Goal: Task Accomplishment & Management: Manage account settings

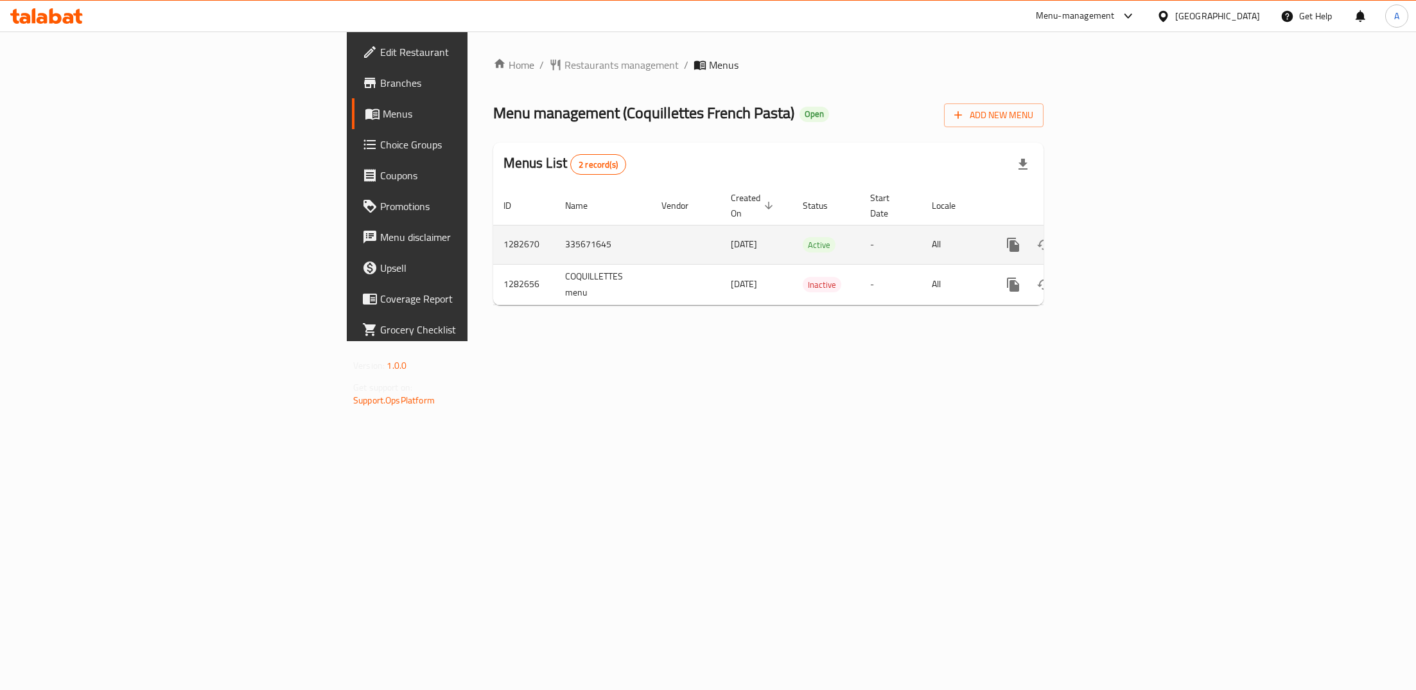
click at [1112, 239] on icon "enhanced table" at bounding box center [1106, 245] width 12 height 12
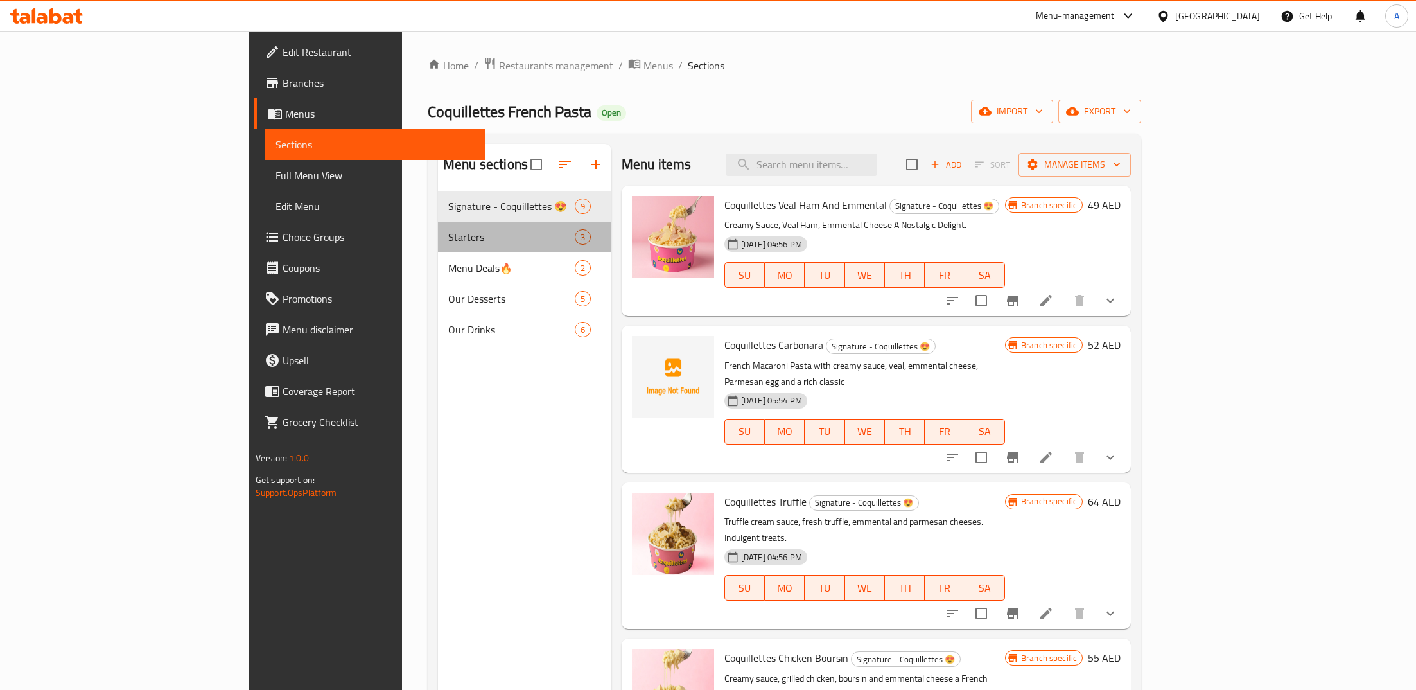
click at [438, 225] on div "Starters 3" at bounding box center [524, 237] width 173 height 31
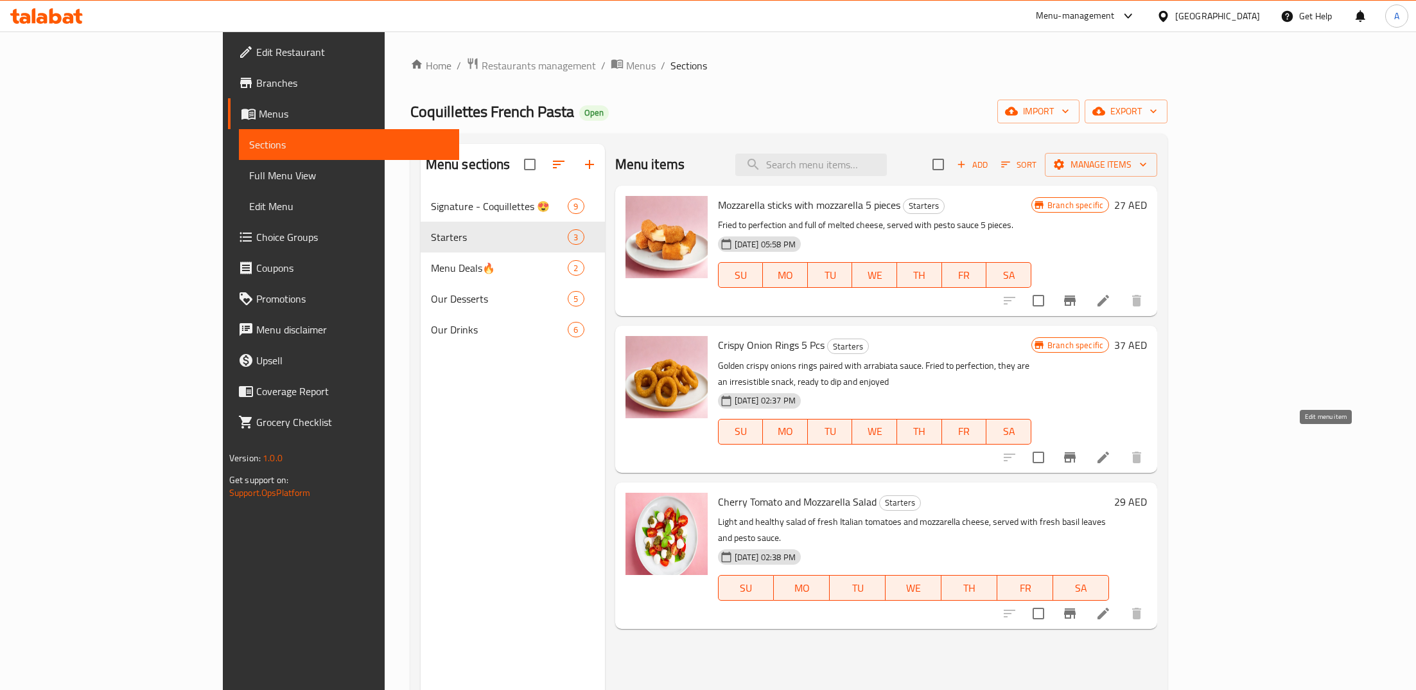
click at [1111, 450] on icon at bounding box center [1103, 457] width 15 height 15
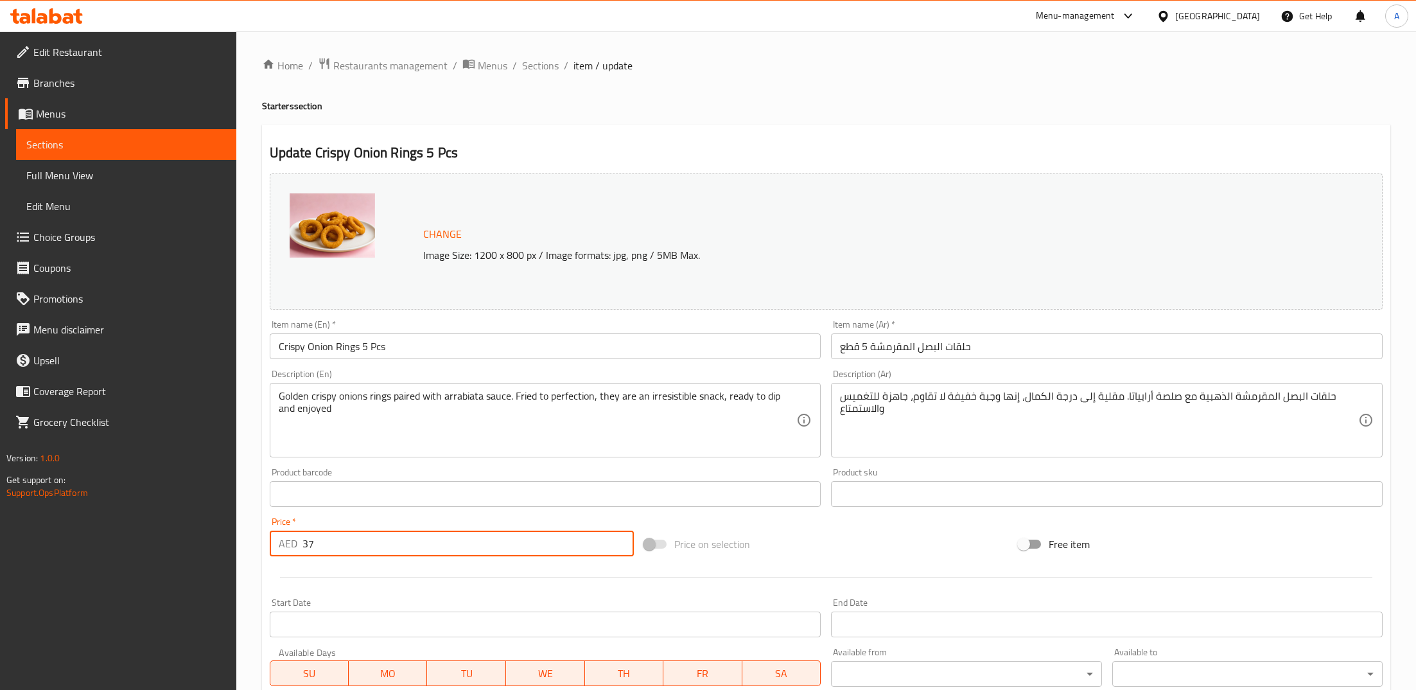
drag, startPoint x: 332, startPoint y: 545, endPoint x: 232, endPoint y: 545, distance: 100.2
click at [232, 545] on div "Edit Restaurant Branches Menus Sections Full Menu View Edit Menu Choice Groups …" at bounding box center [708, 478] width 1416 height 895
type input "29"
click at [508, 495] on input "text" at bounding box center [546, 494] width 552 height 26
click at [504, 472] on div "Product barcode Product barcode" at bounding box center [546, 487] width 552 height 39
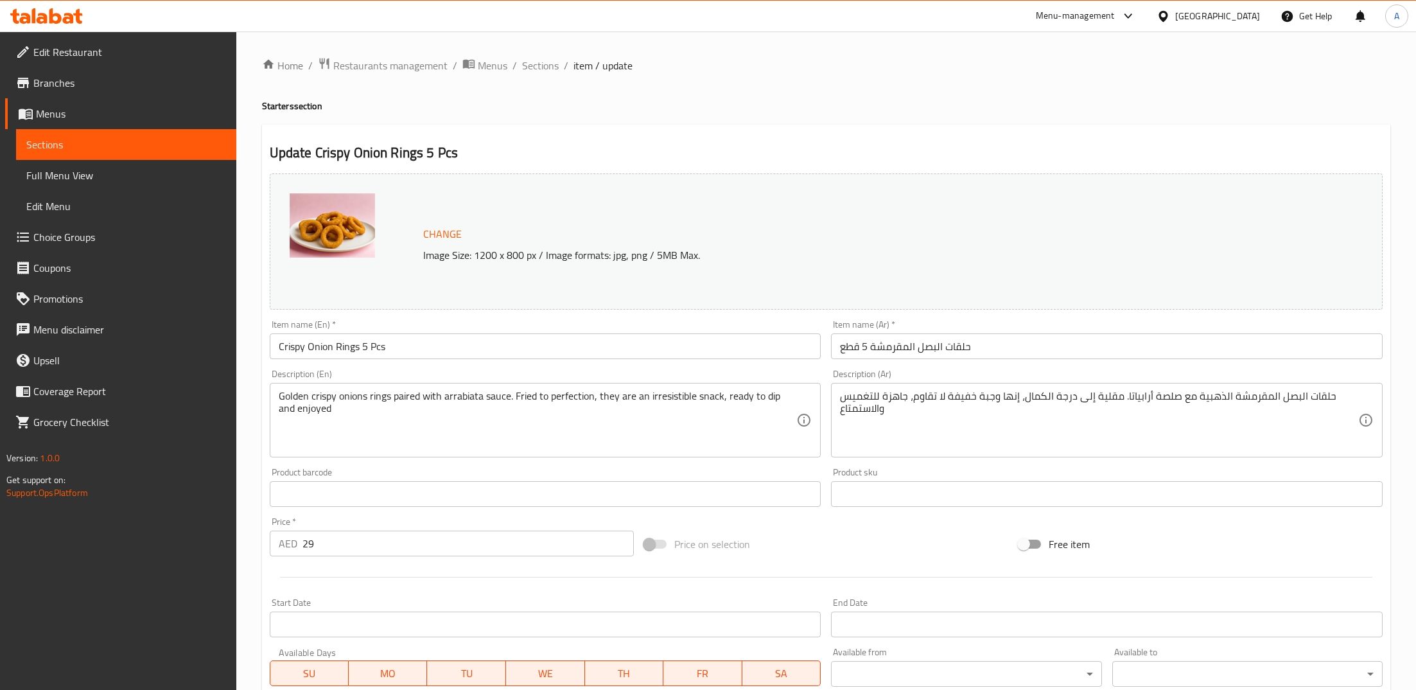
scroll to position [235, 0]
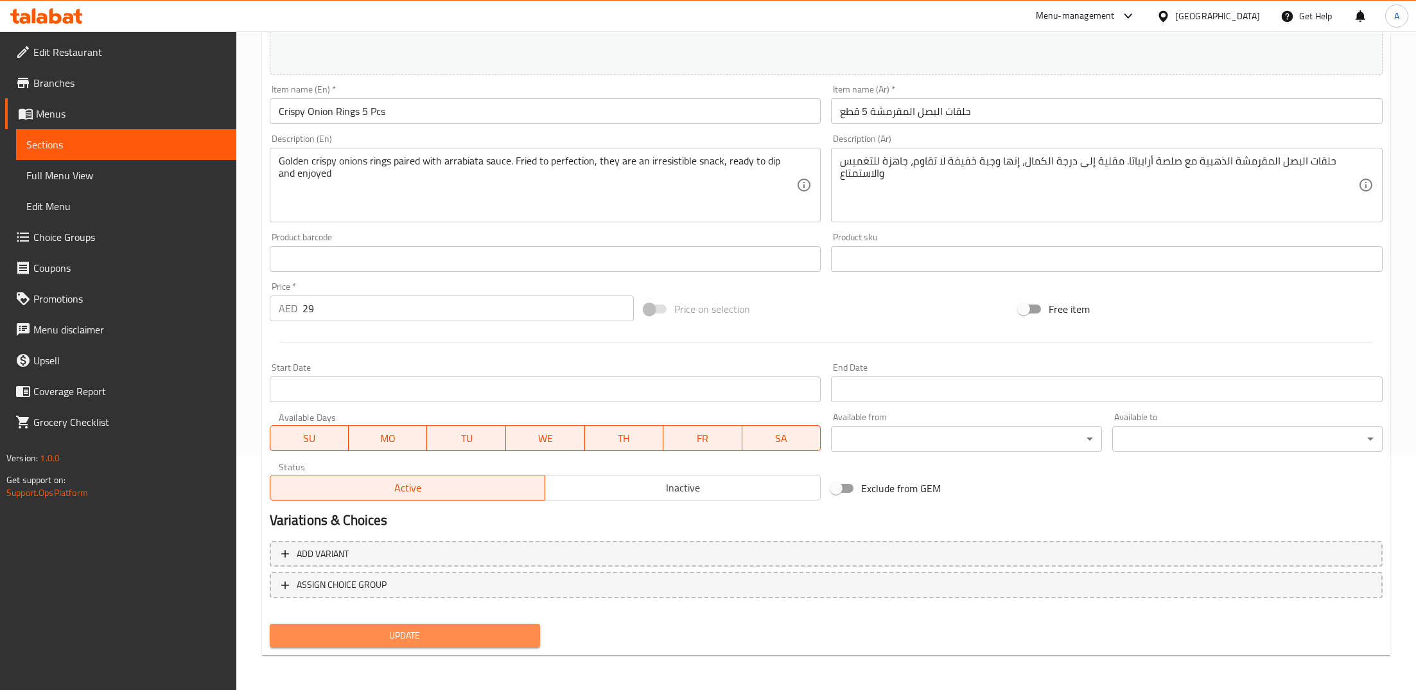
click at [436, 631] on span "Update" at bounding box center [405, 636] width 250 height 16
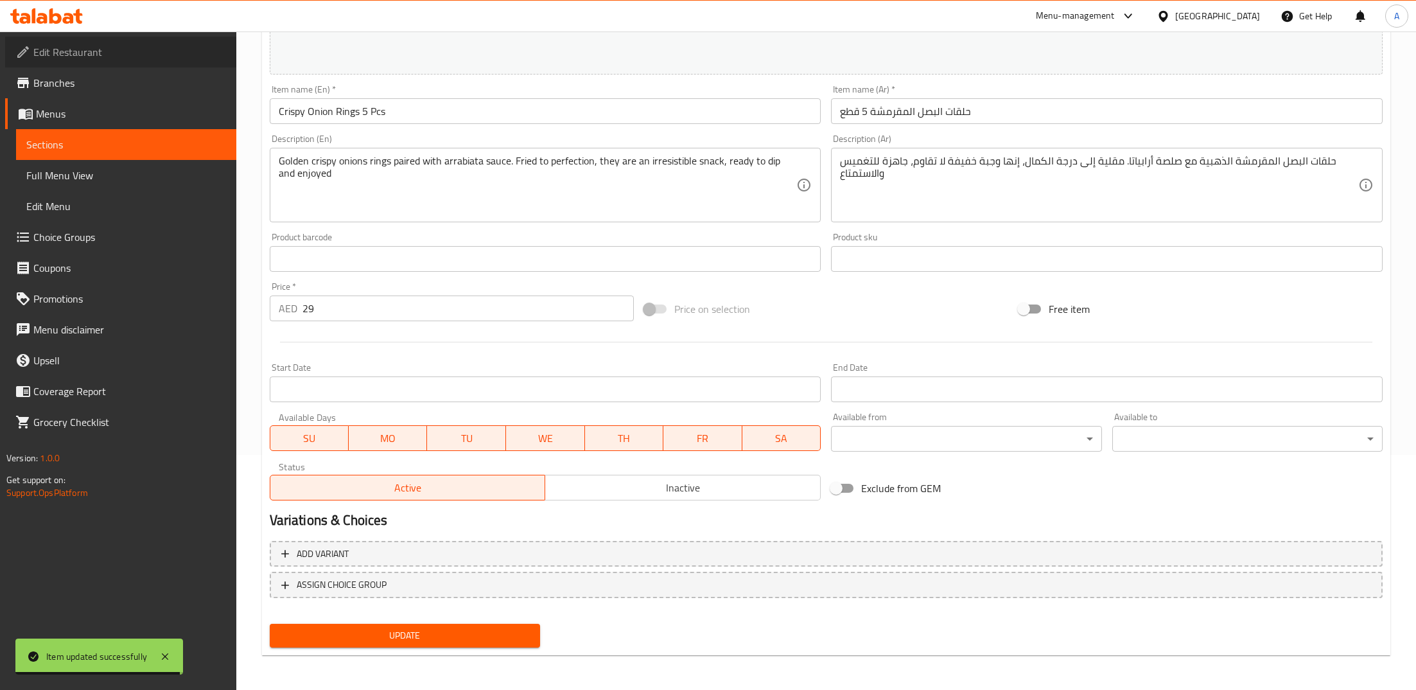
click at [80, 65] on link "Edit Restaurant" at bounding box center [120, 52] width 231 height 31
